Goal: Task Accomplishment & Management: Manage account settings

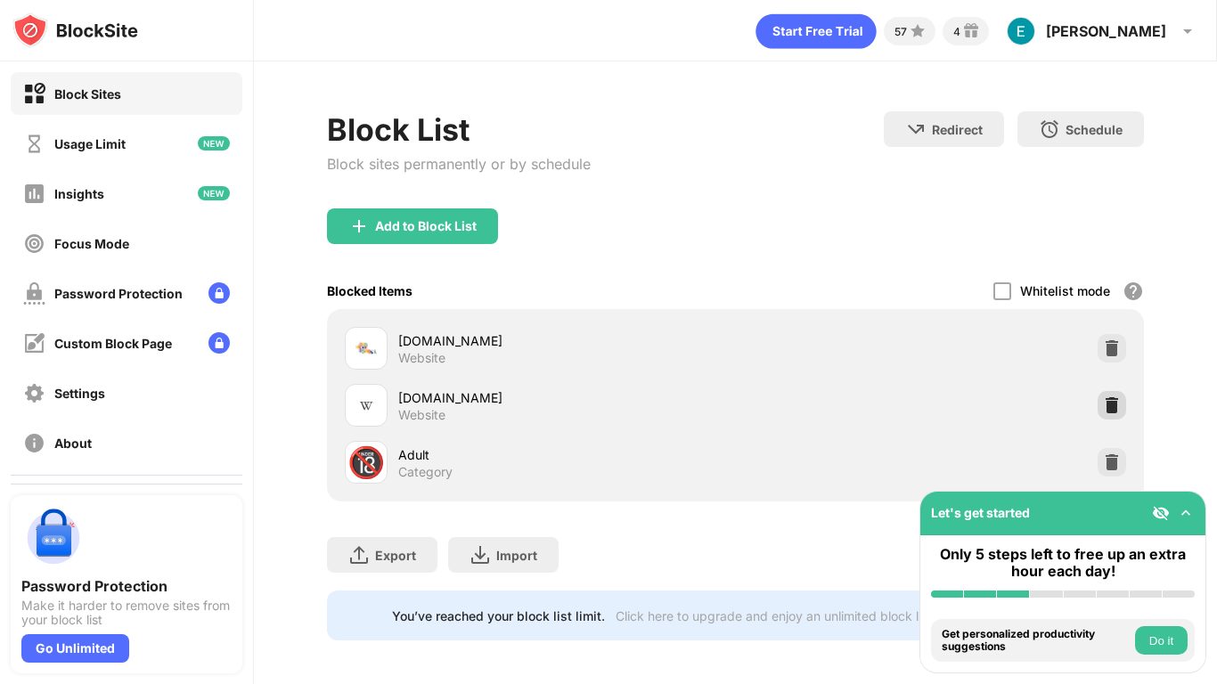
click at [1113, 411] on img at bounding box center [1112, 406] width 18 height 18
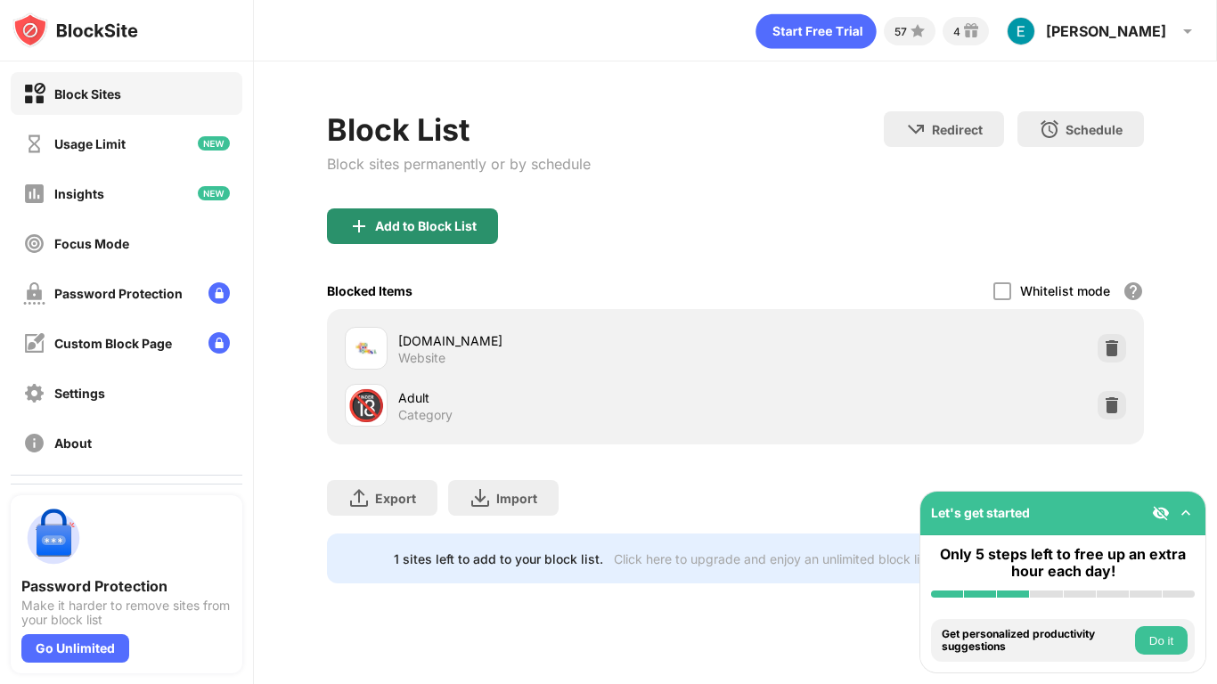
click at [411, 222] on div "Add to Block List" at bounding box center [426, 226] width 102 height 14
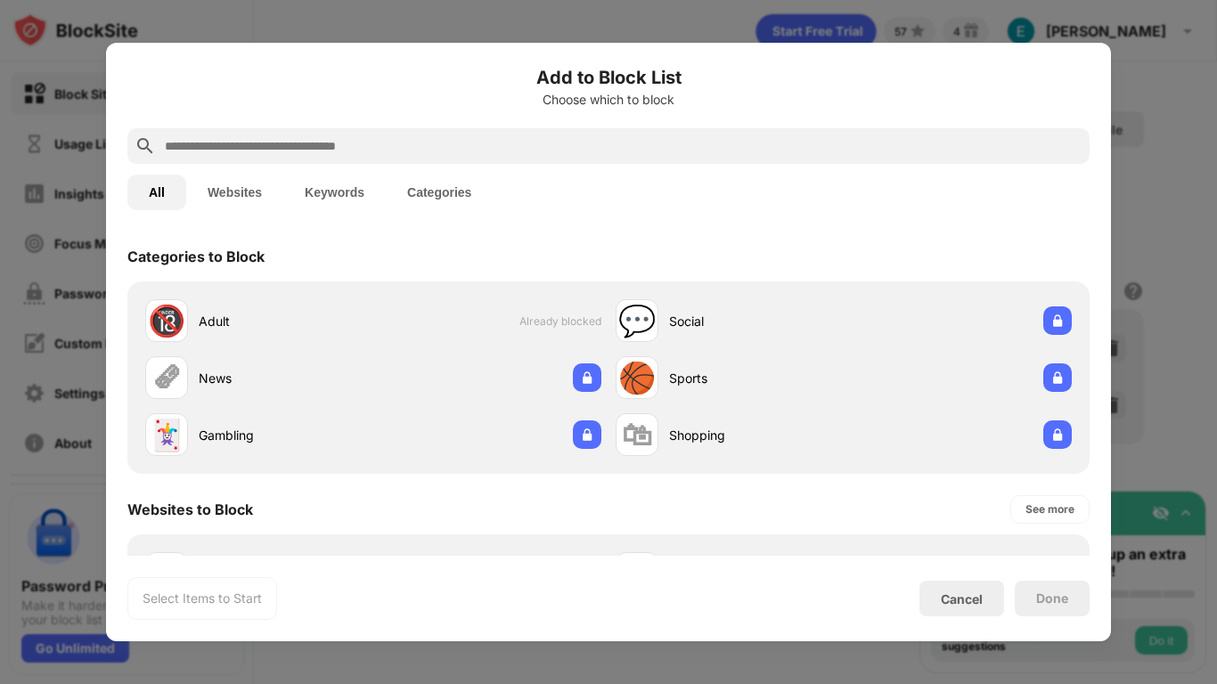
click at [479, 148] on input "text" at bounding box center [623, 145] width 920 height 21
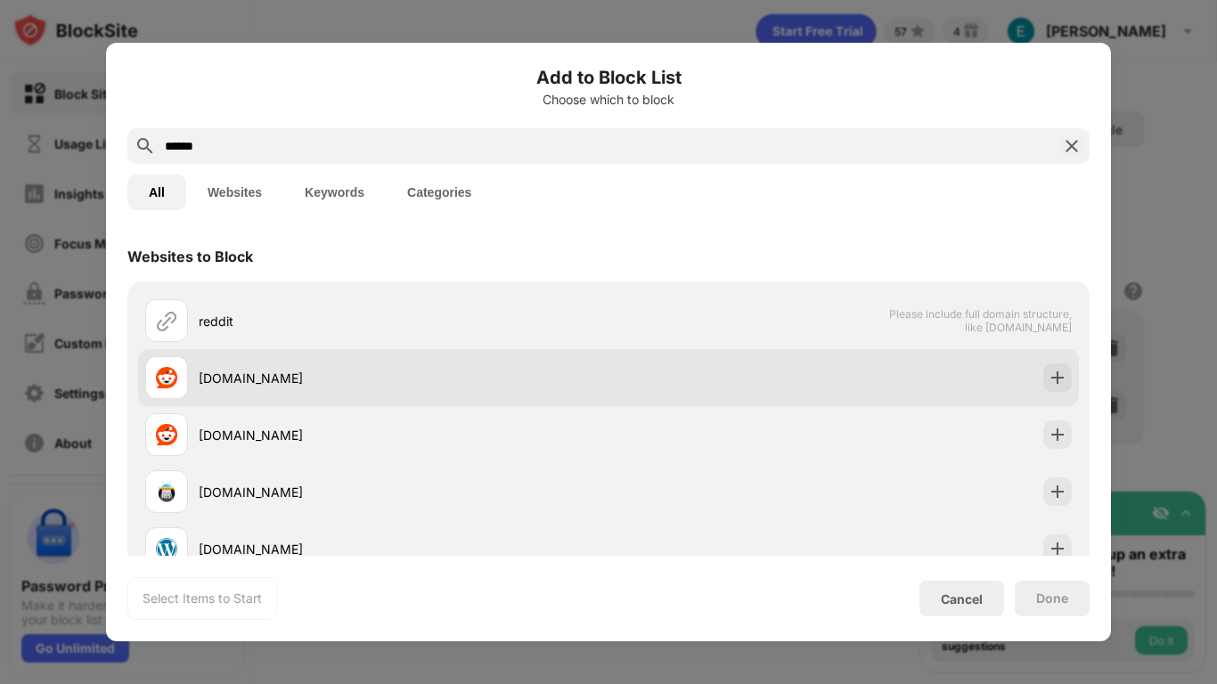
type input "******"
click at [214, 372] on div "[DOMAIN_NAME]" at bounding box center [404, 378] width 410 height 19
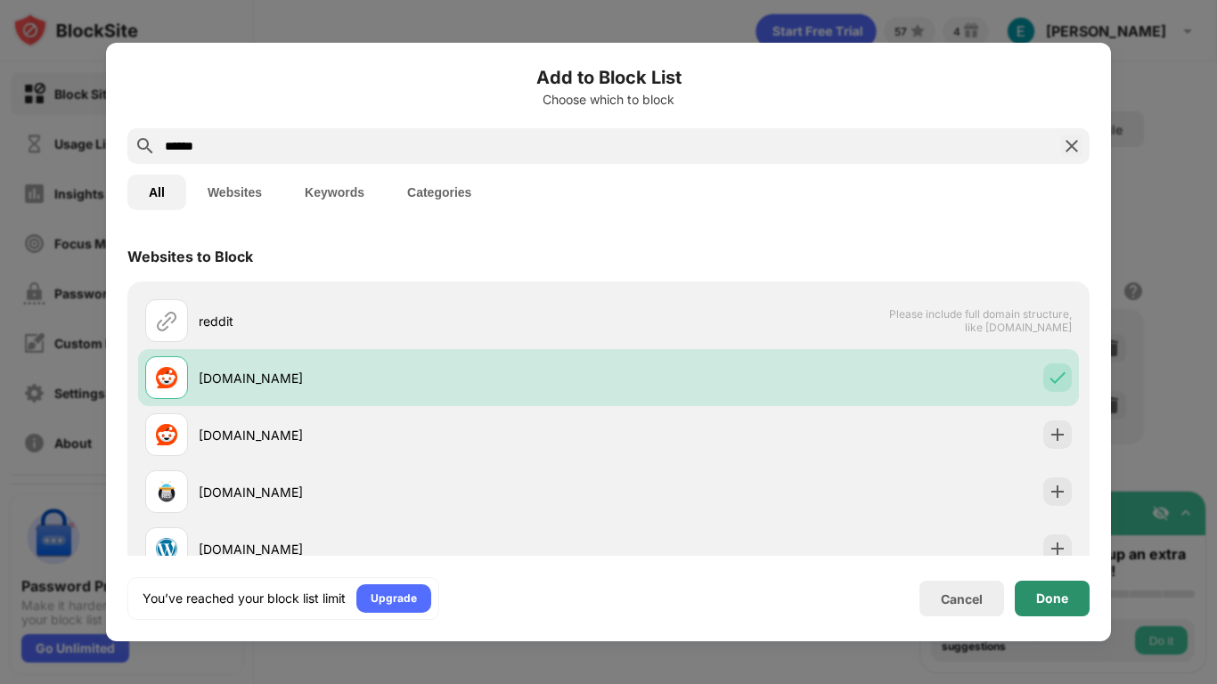
click at [1069, 602] on div "Done" at bounding box center [1052, 599] width 75 height 36
